Goal: Task Accomplishment & Management: Use online tool/utility

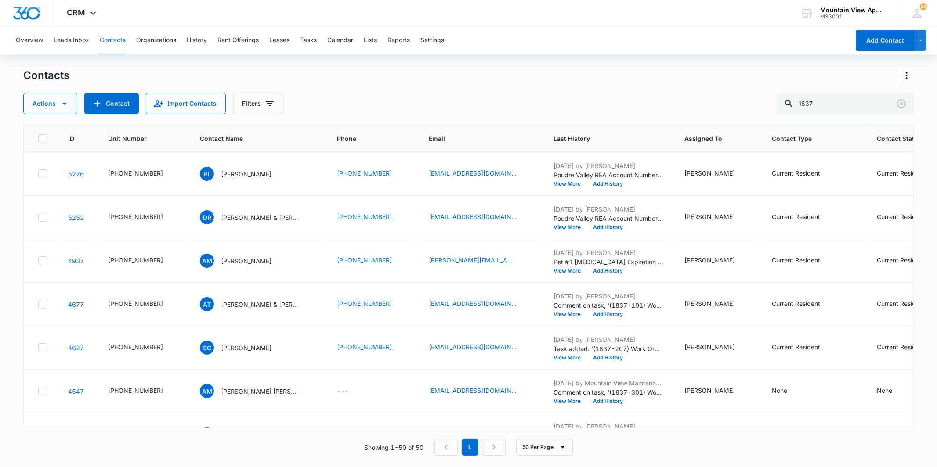
scroll to position [537, 0]
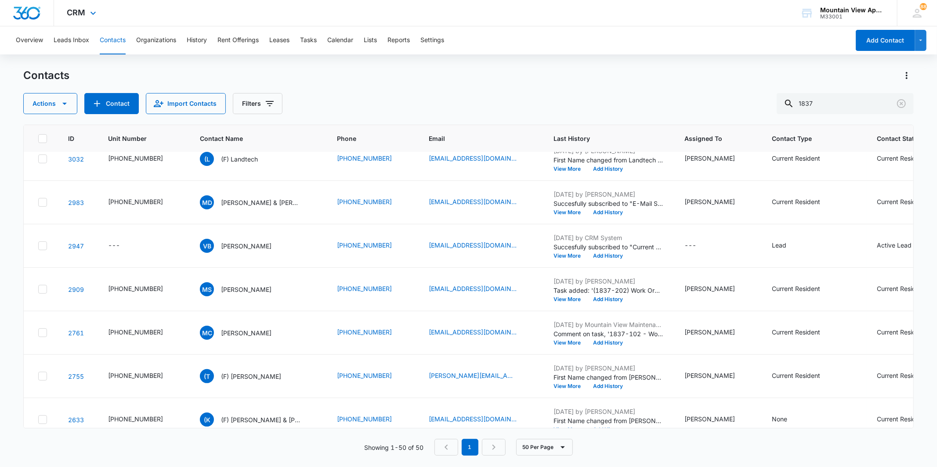
click at [102, 12] on div "CRM Apps Reputation Websites Forms CRM Email Social Content Ads Intelligence Fi…" at bounding box center [83, 13] width 58 height 26
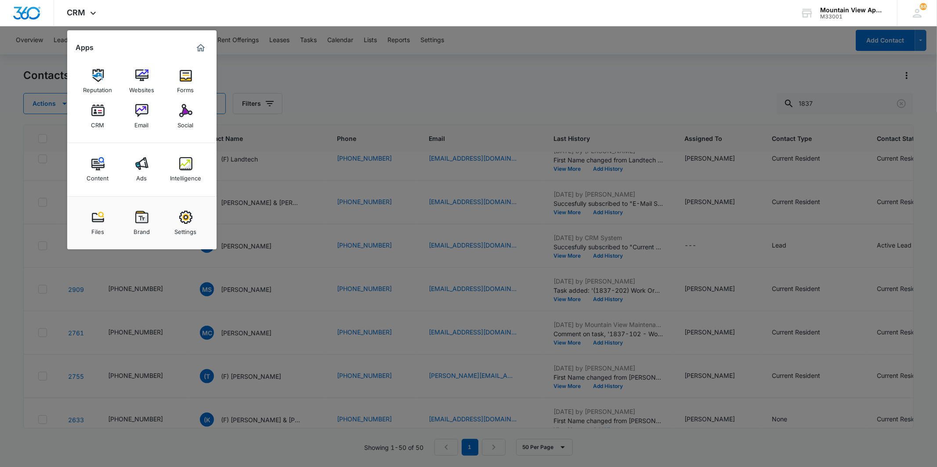
drag, startPoint x: 333, startPoint y: 67, endPoint x: 188, endPoint y: 72, distance: 145.1
click at [333, 67] on div at bounding box center [468, 233] width 937 height 467
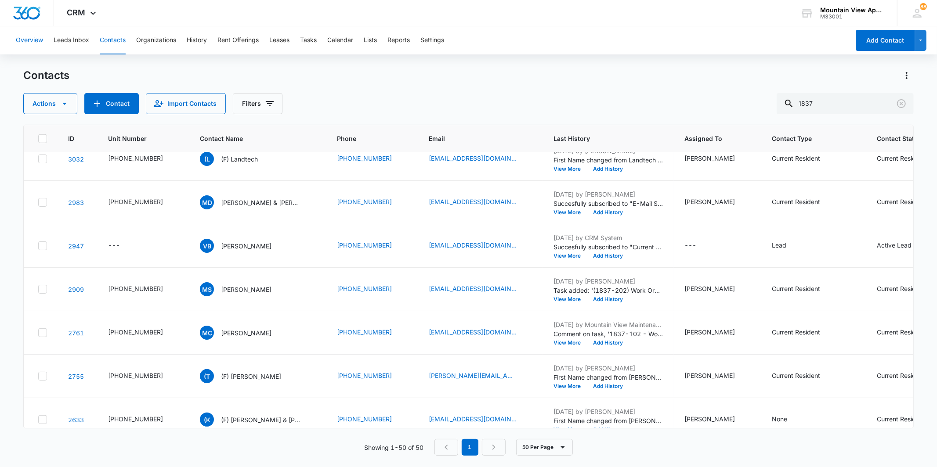
click at [33, 44] on button "Overview" at bounding box center [29, 40] width 27 height 28
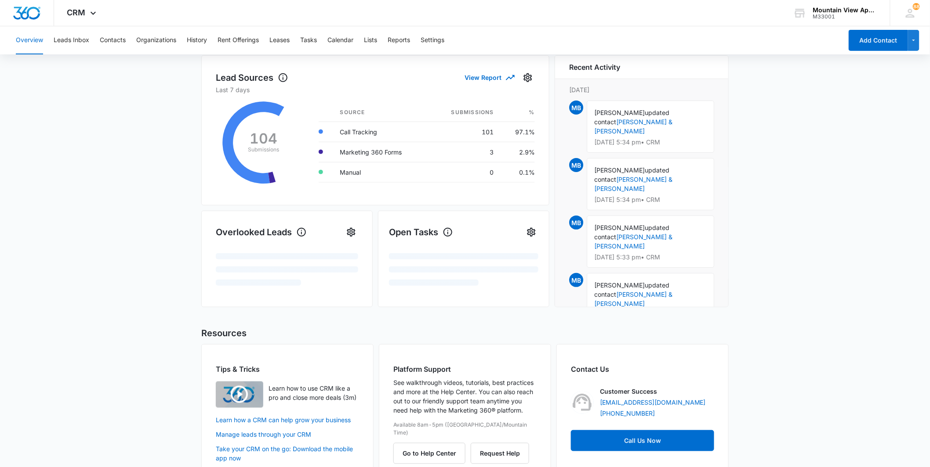
scroll to position [141, 0]
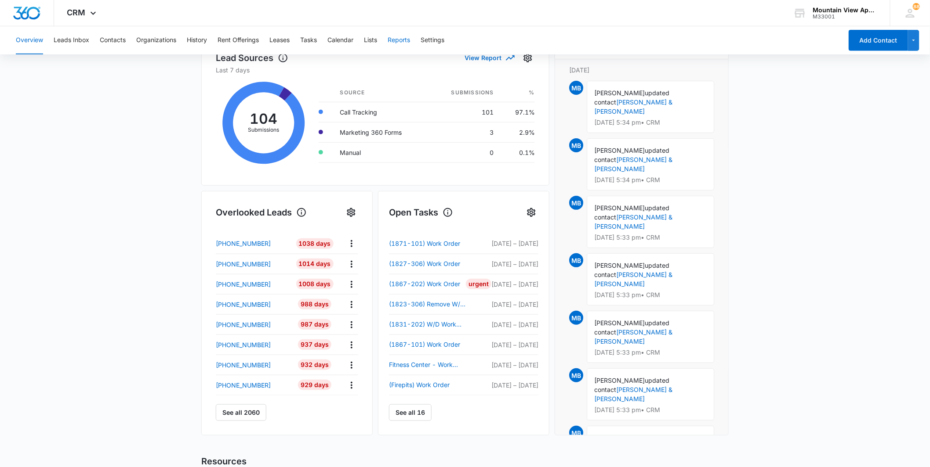
click at [398, 39] on button "Reports" at bounding box center [399, 40] width 22 height 28
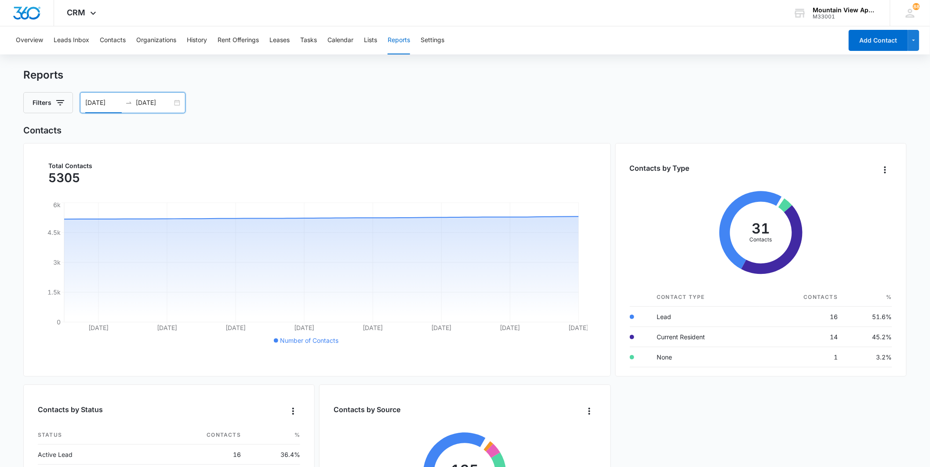
click at [98, 100] on input "[DATE]" at bounding box center [103, 103] width 36 height 10
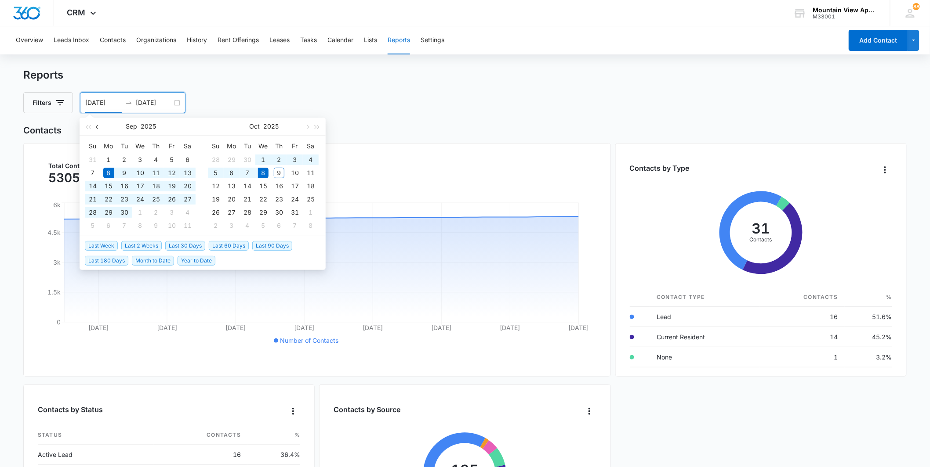
click at [97, 127] on span "button" at bounding box center [98, 127] width 4 height 4
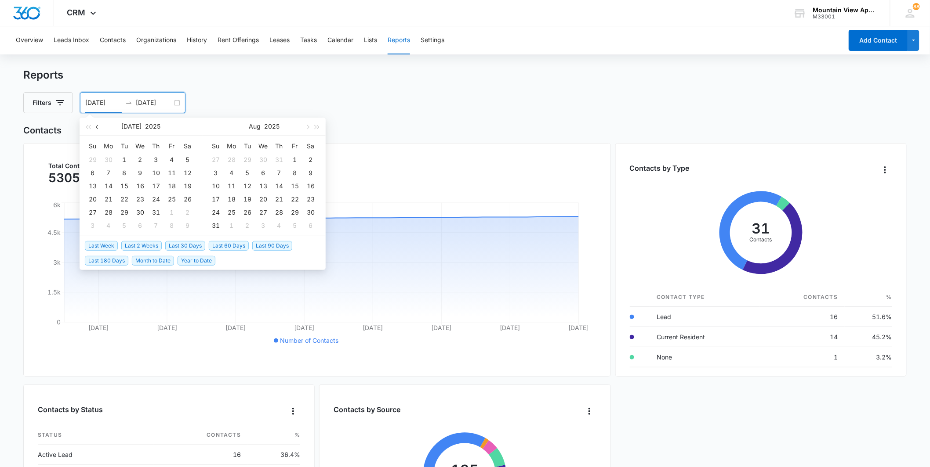
click at [97, 125] on span "button" at bounding box center [98, 127] width 4 height 4
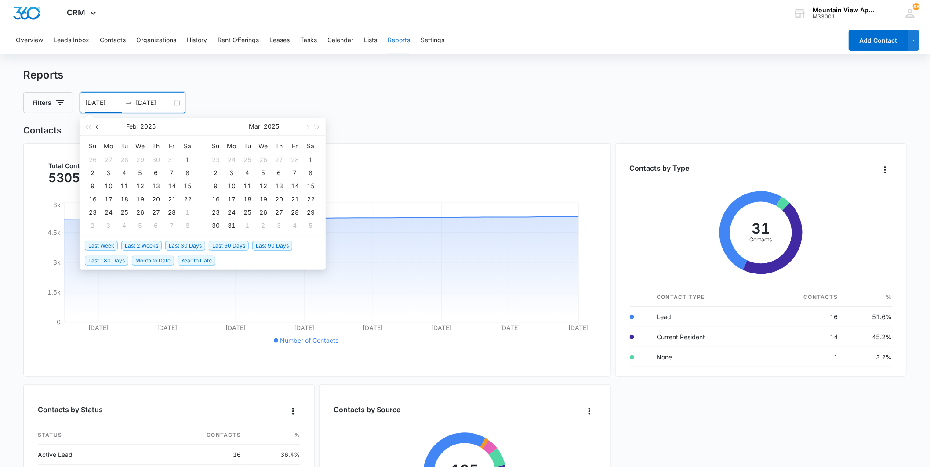
click at [97, 125] on span "button" at bounding box center [98, 127] width 4 height 4
click at [95, 127] on button "button" at bounding box center [98, 127] width 10 height 18
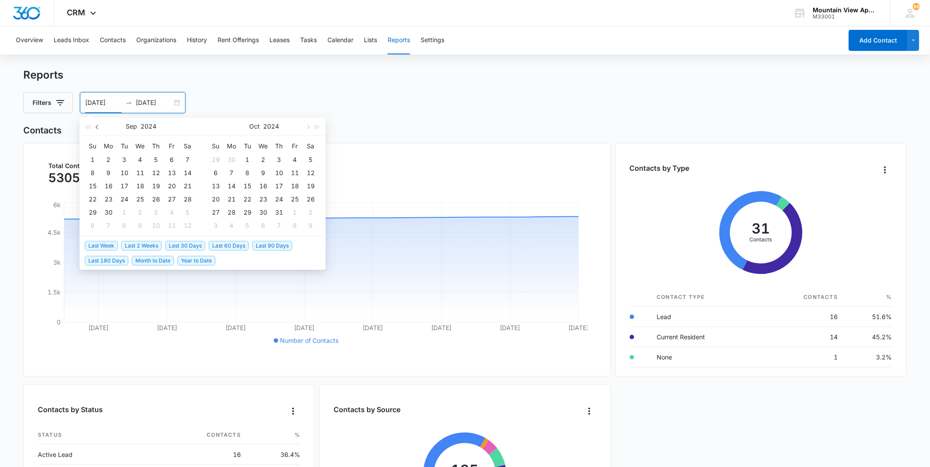
click at [95, 127] on button "button" at bounding box center [98, 127] width 10 height 18
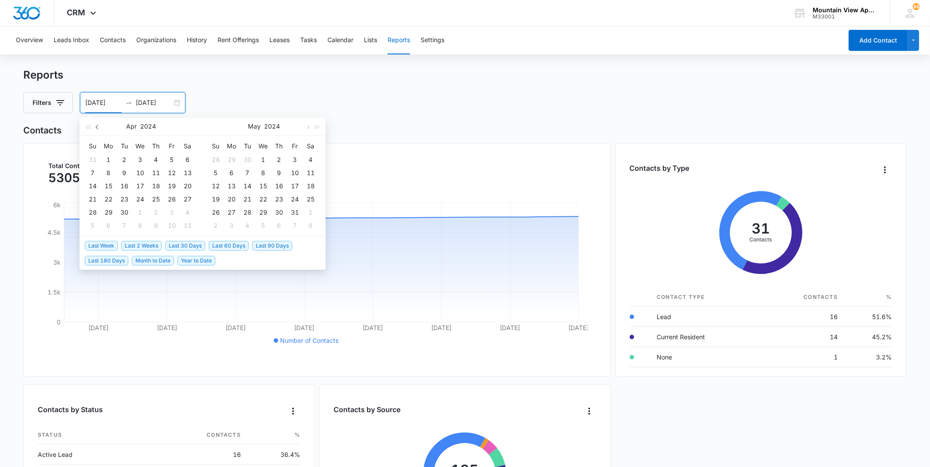
click at [97, 127] on span "button" at bounding box center [98, 127] width 4 height 4
type input "[DATE]"
click at [172, 198] on div "26" at bounding box center [172, 199] width 11 height 11
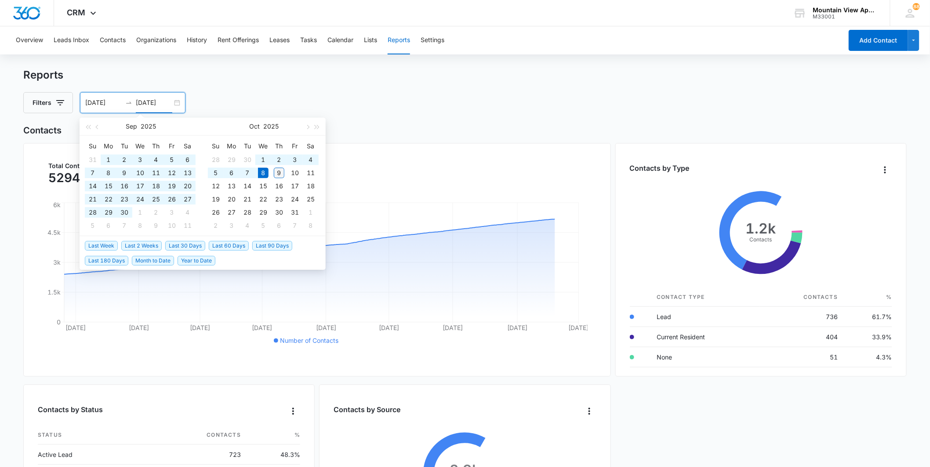
type input "[DATE]"
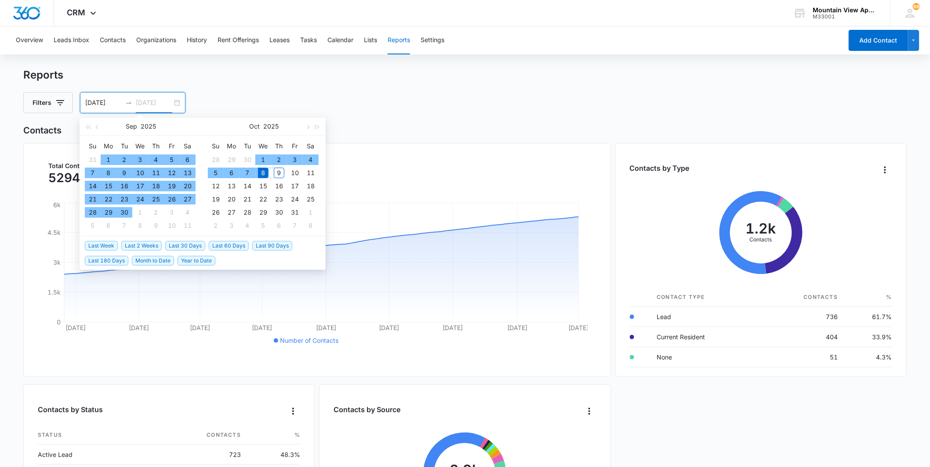
click at [280, 173] on div "9" at bounding box center [279, 173] width 11 height 11
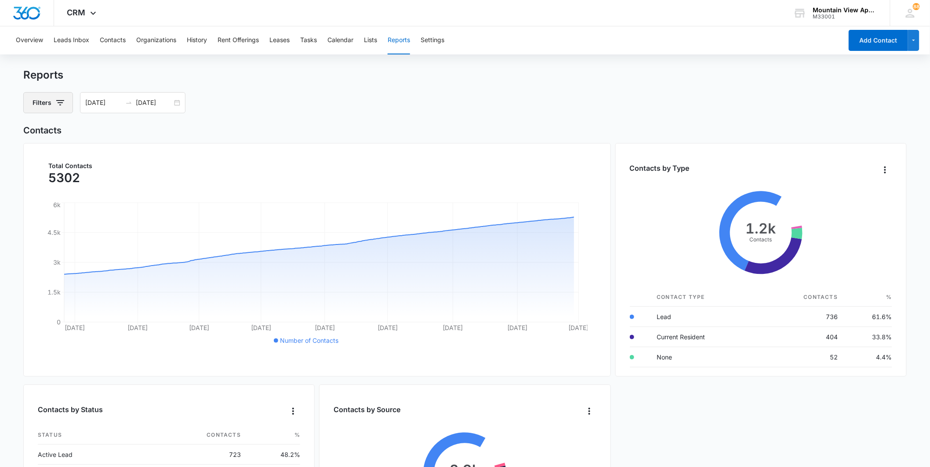
click at [55, 101] on icon "button" at bounding box center [60, 103] width 11 height 11
click at [73, 134] on div "Assigned To" at bounding box center [84, 135] width 101 height 14
click at [128, 134] on icon "Show Assigned To filters" at bounding box center [128, 135] width 2 height 4
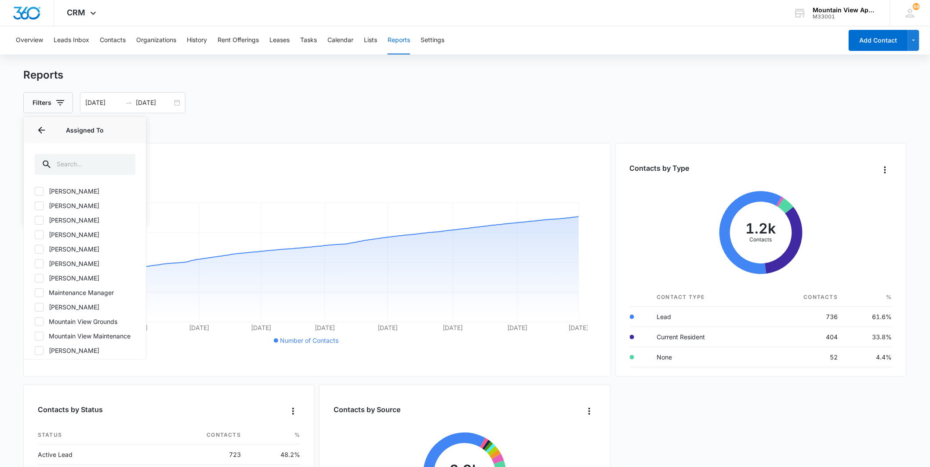
scroll to position [98, 0]
click at [76, 300] on label "[PERSON_NAME]" at bounding box center [84, 299] width 101 height 9
click at [35, 300] on input "[PERSON_NAME]" at bounding box center [34, 299] width 0 height 0
checkbox input "true"
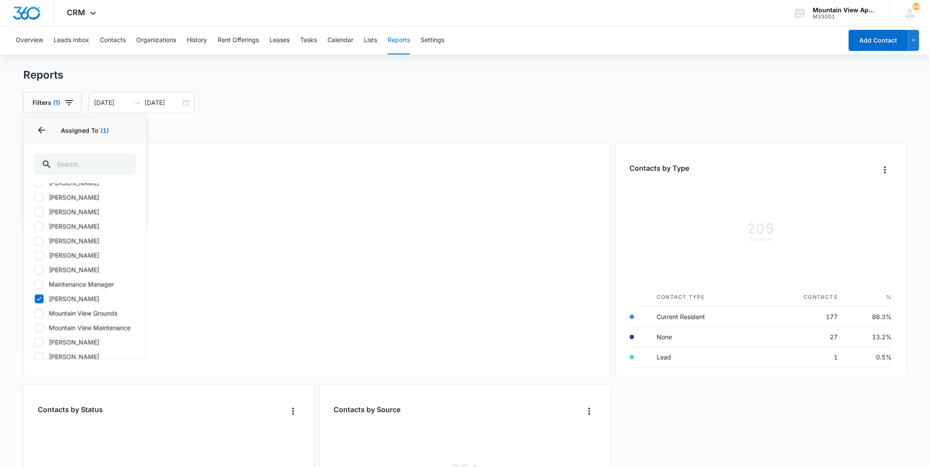
click at [261, 102] on div "Filters (1) Assigned To 1 Assigned To (1) (Unassigned) [PERSON_NAME] [PERSON_NA…" at bounding box center [464, 102] width 883 height 21
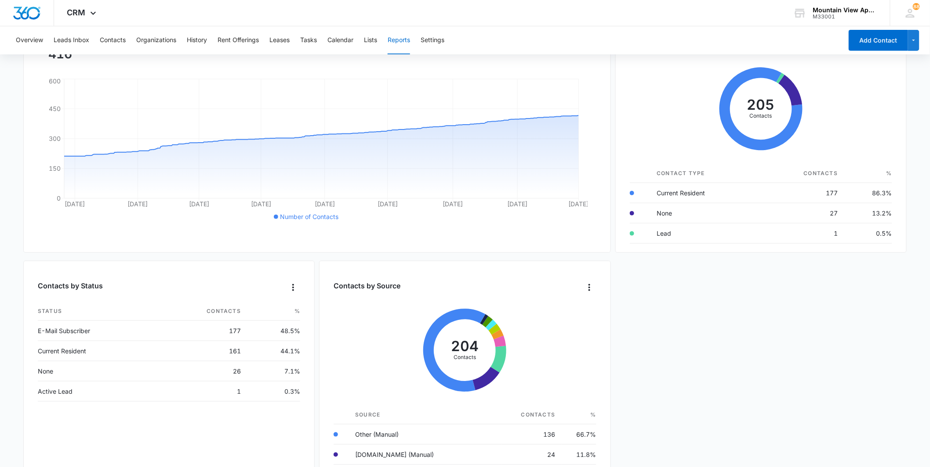
scroll to position [0, 0]
